Goal: Information Seeking & Learning: Learn about a topic

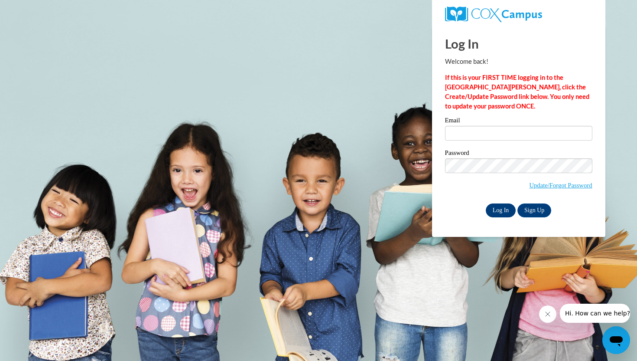
type input "aventura@waukesha.k12.wi.us"
click at [503, 208] on input "Log In" at bounding box center [501, 210] width 30 height 14
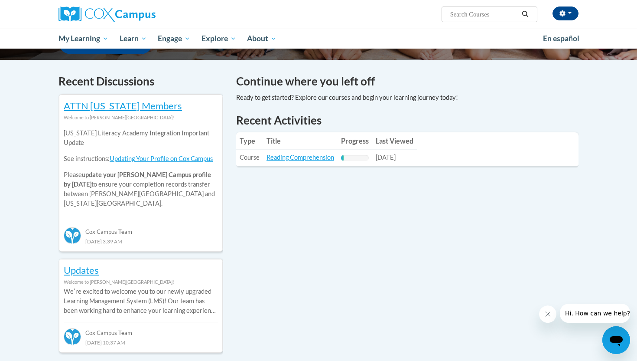
scroll to position [241, 0]
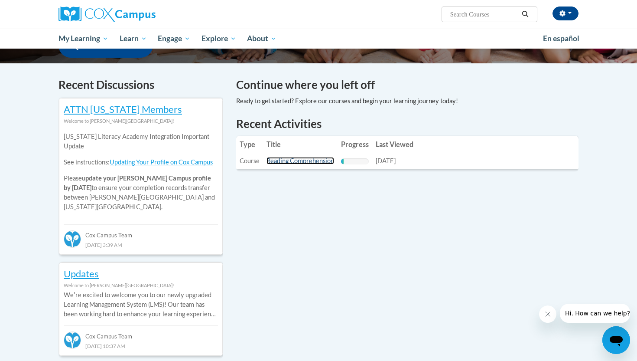
click at [312, 161] on link "Reading Comprehension" at bounding box center [301, 160] width 68 height 7
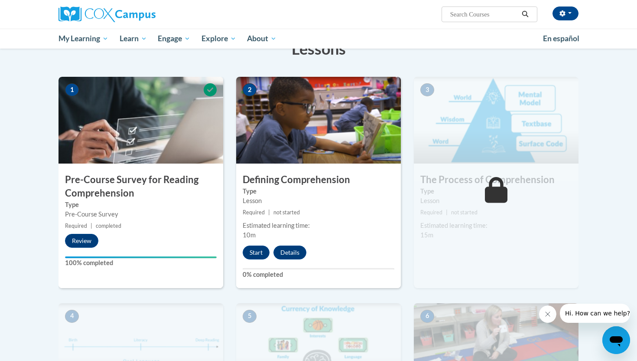
scroll to position [150, 0]
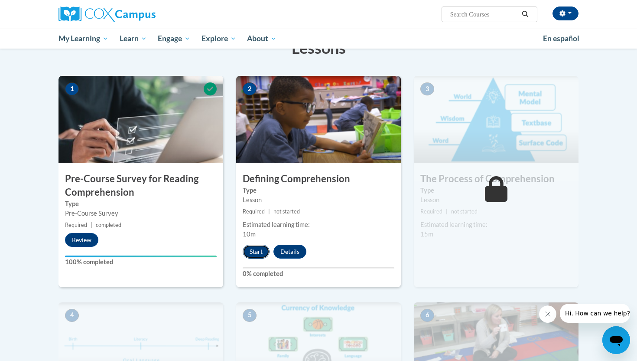
click at [257, 254] on button "Start" at bounding box center [256, 251] width 27 height 14
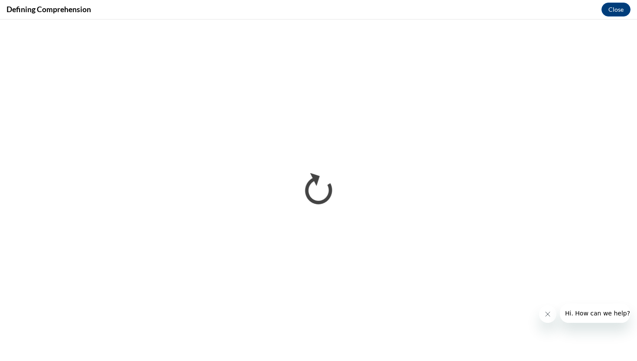
scroll to position [0, 0]
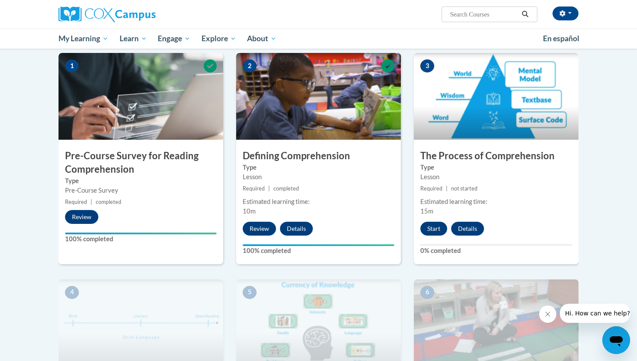
scroll to position [174, 0]
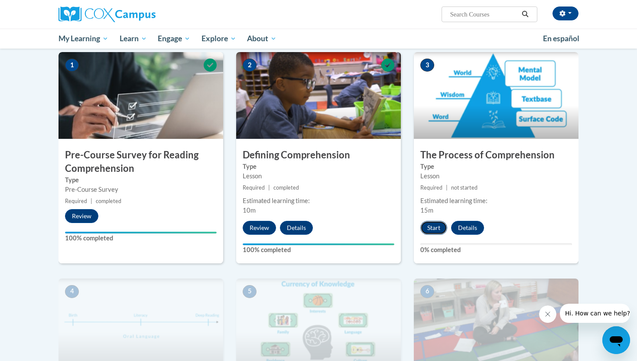
click at [431, 230] on button "Start" at bounding box center [433, 228] width 27 height 14
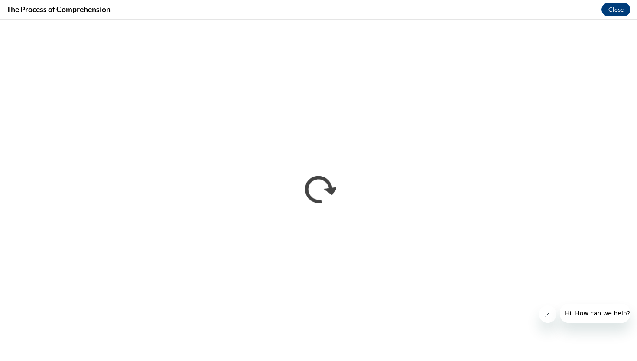
scroll to position [0, 0]
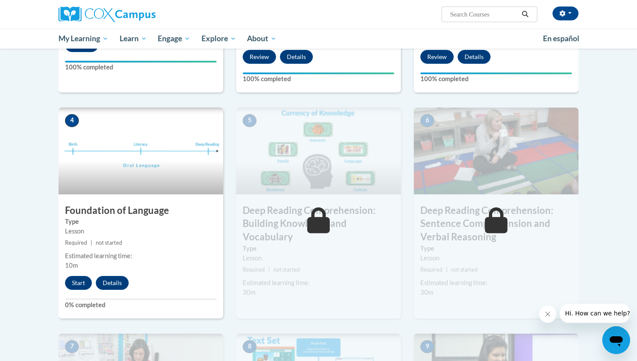
scroll to position [347, 0]
